Goal: Information Seeking & Learning: Learn about a topic

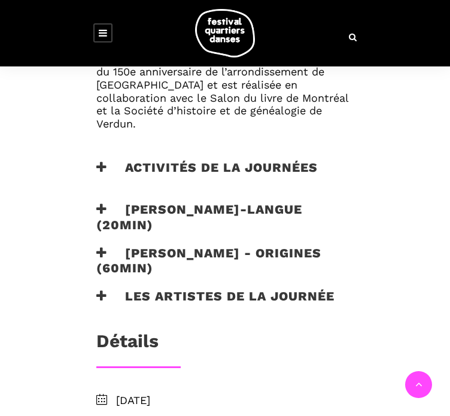
scroll to position [898, 0]
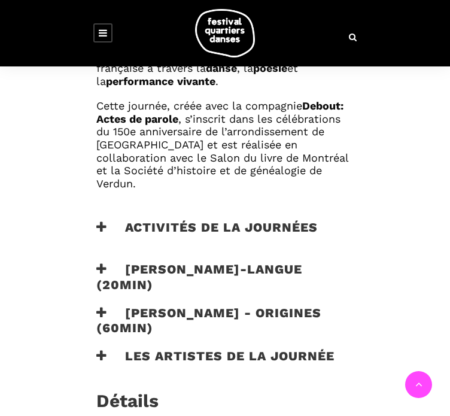
click at [176, 220] on h3 "Activités de la journées" at bounding box center [206, 235] width 221 height 30
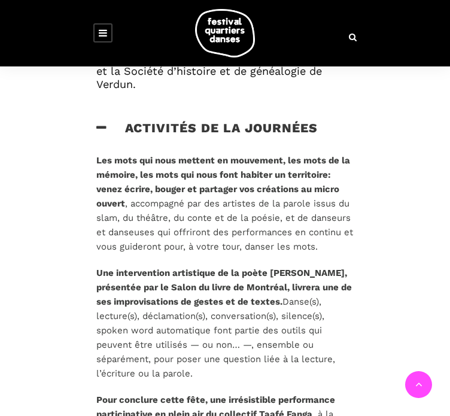
scroll to position [1017, 0]
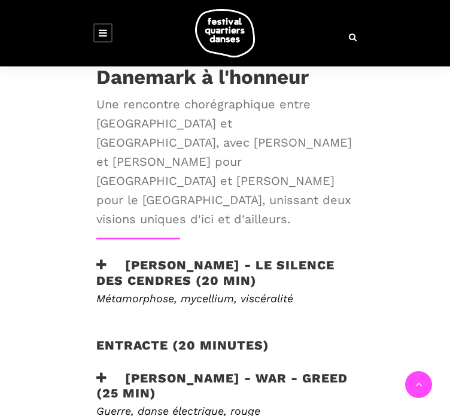
scroll to position [479, 0]
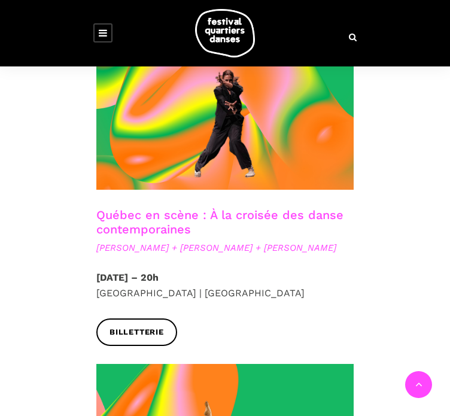
scroll to position [658, 0]
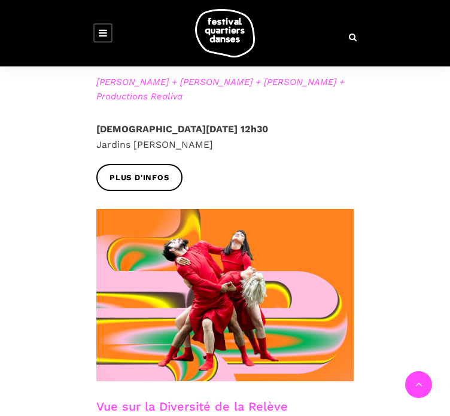
scroll to position [828, 0]
